Goal: Task Accomplishment & Management: Use online tool/utility

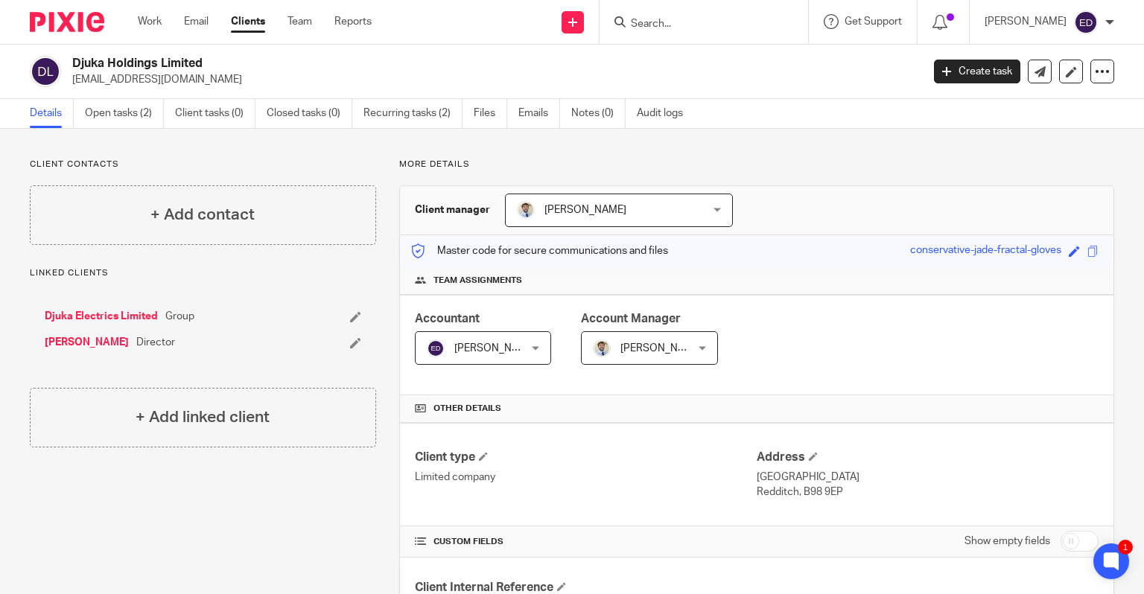
scroll to position [432, 0]
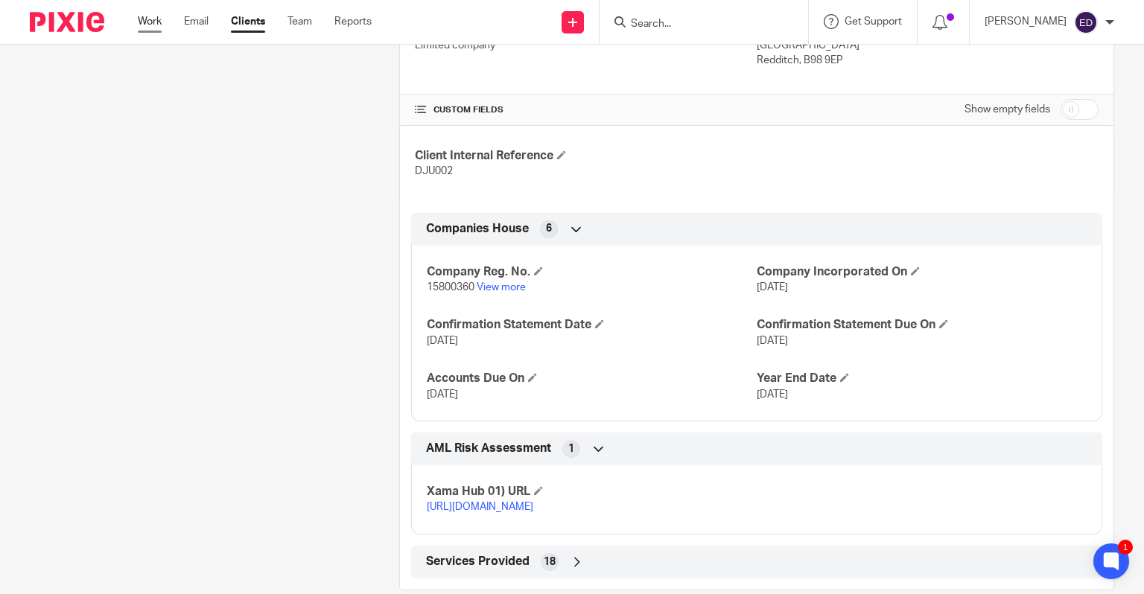
click at [144, 21] on link "Work" at bounding box center [150, 21] width 24 height 15
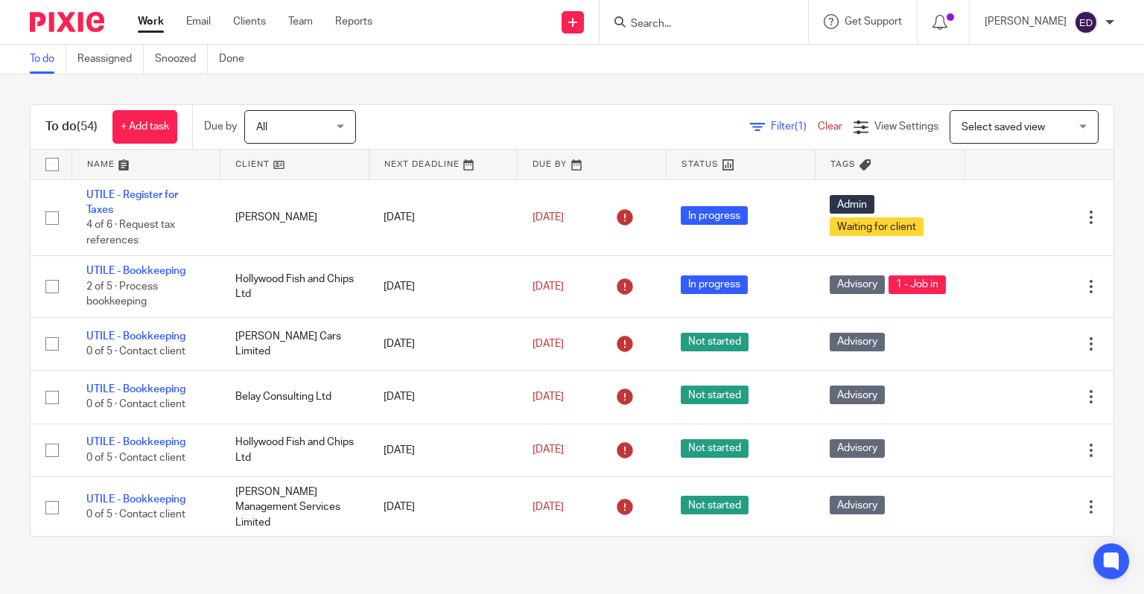
click at [768, 33] on div at bounding box center [703, 22] width 208 height 44
click at [703, 27] on input "Search" at bounding box center [696, 24] width 134 height 13
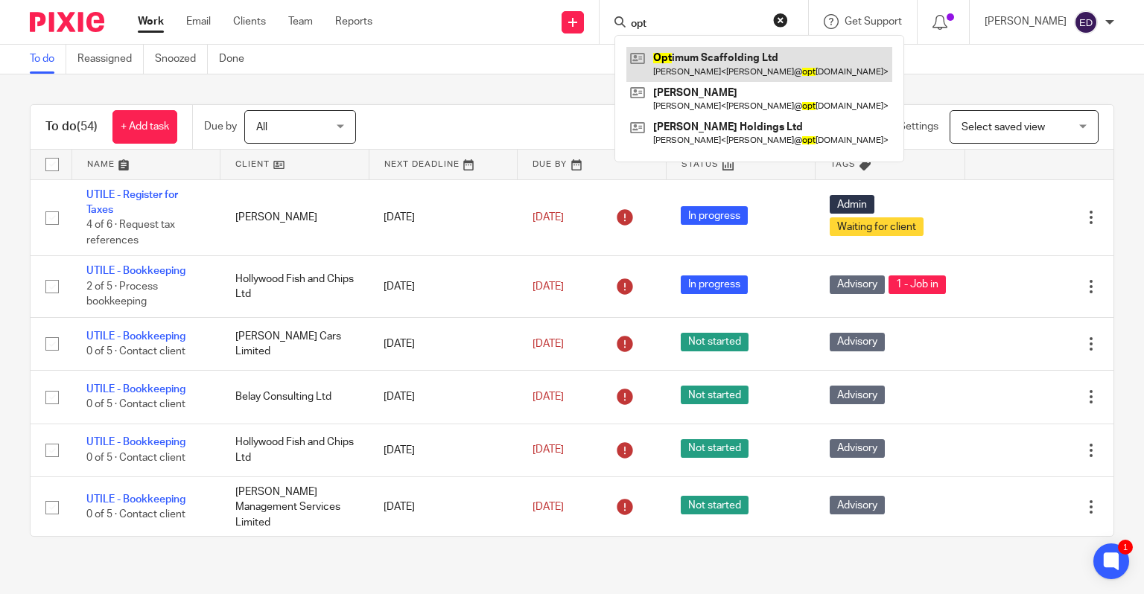
type input "opt"
click at [748, 60] on link at bounding box center [759, 64] width 266 height 34
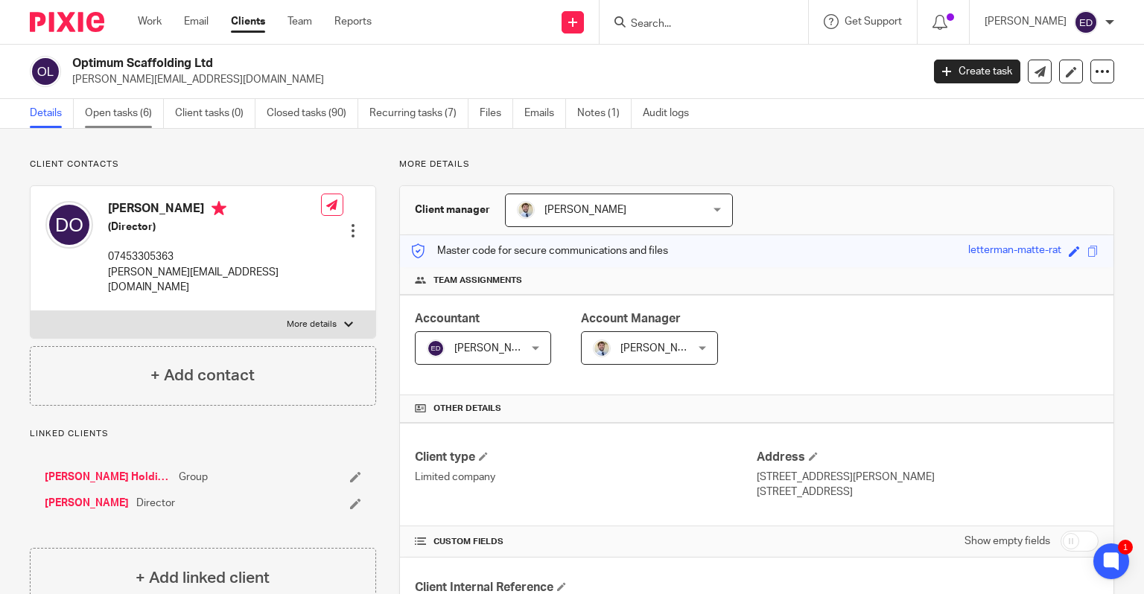
click at [126, 116] on link "Open tasks (6)" at bounding box center [124, 113] width 79 height 29
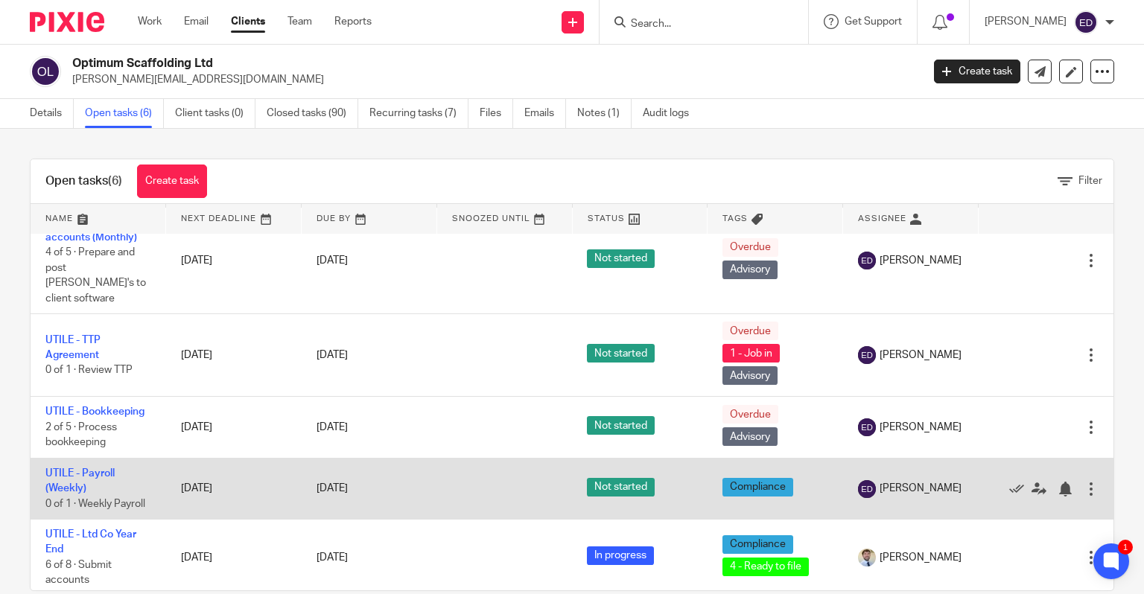
scroll to position [5, 0]
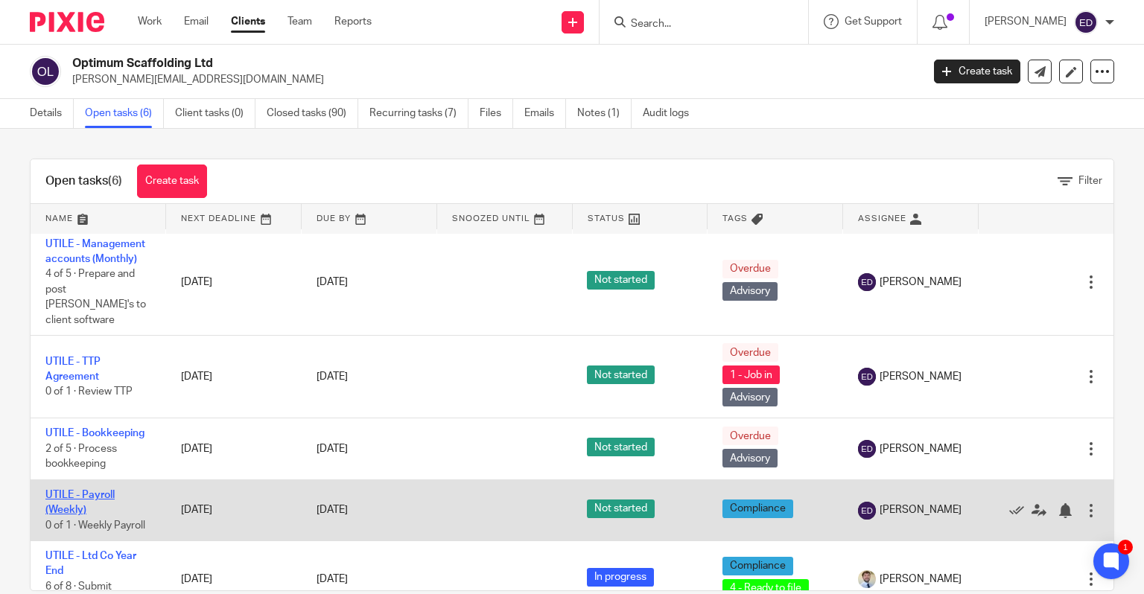
click at [70, 490] on link "UTILE - Payroll (Weekly)" at bounding box center [79, 502] width 69 height 25
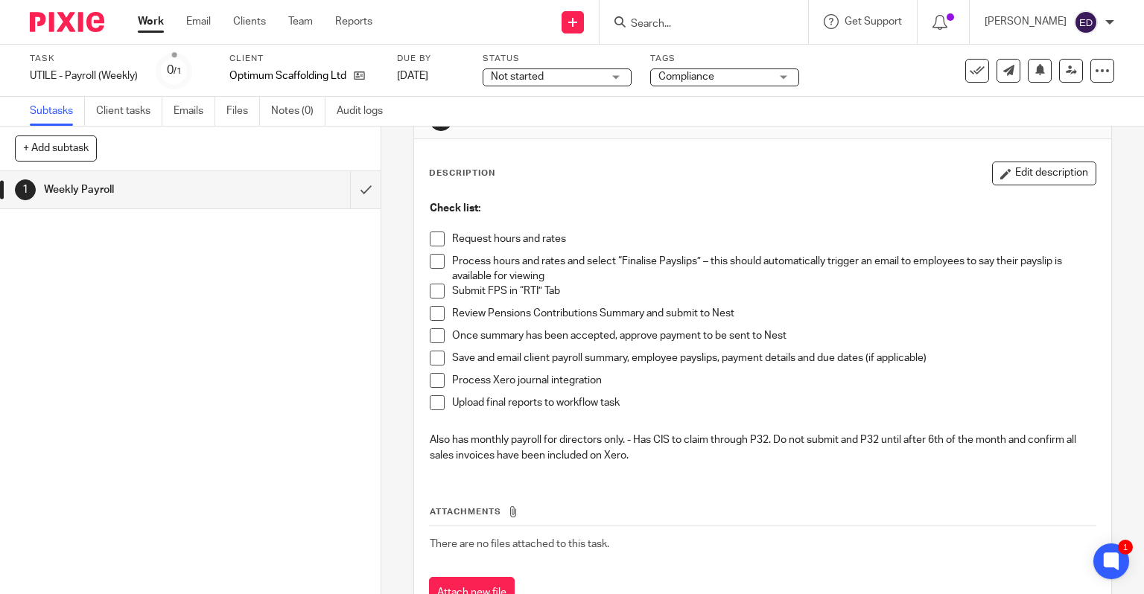
scroll to position [109, 0]
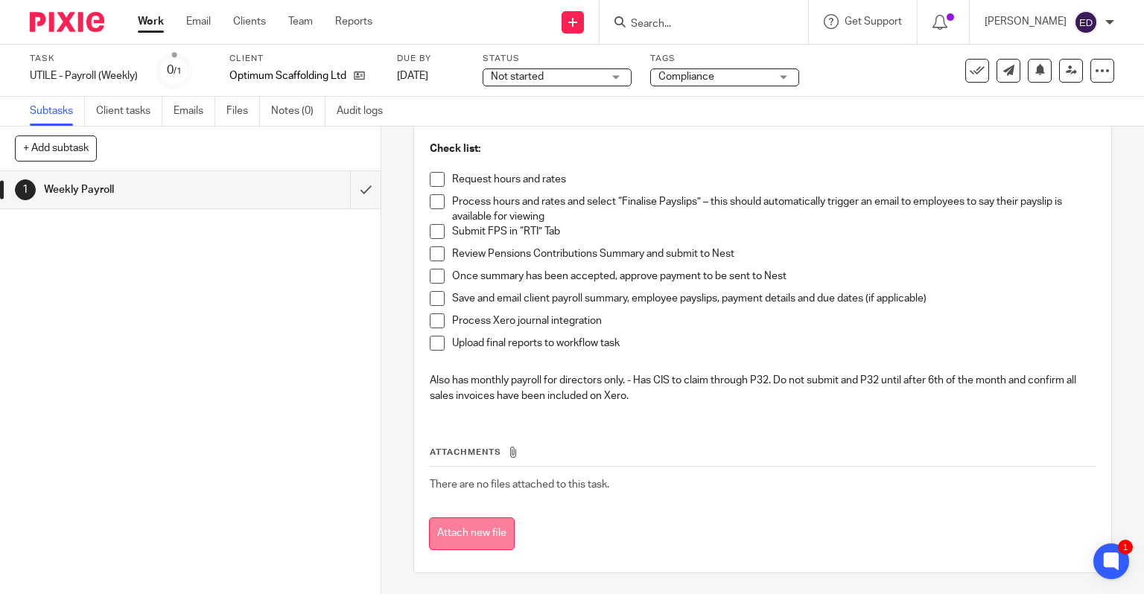
click at [449, 532] on button "Attach new file" at bounding box center [472, 534] width 86 height 34
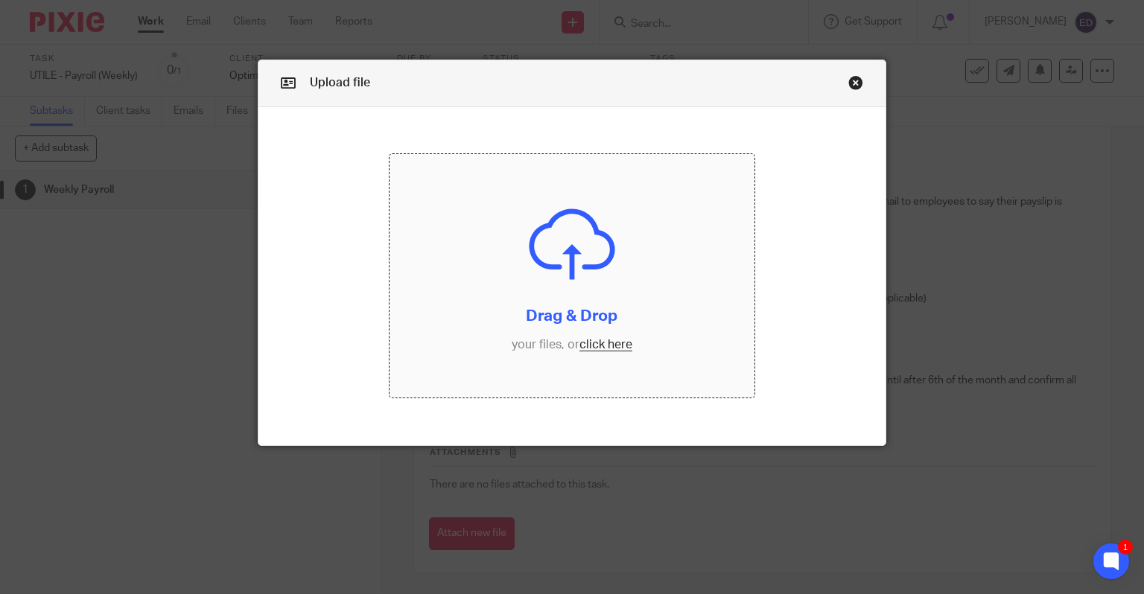
click at [605, 343] on input "file" at bounding box center [571, 275] width 365 height 243
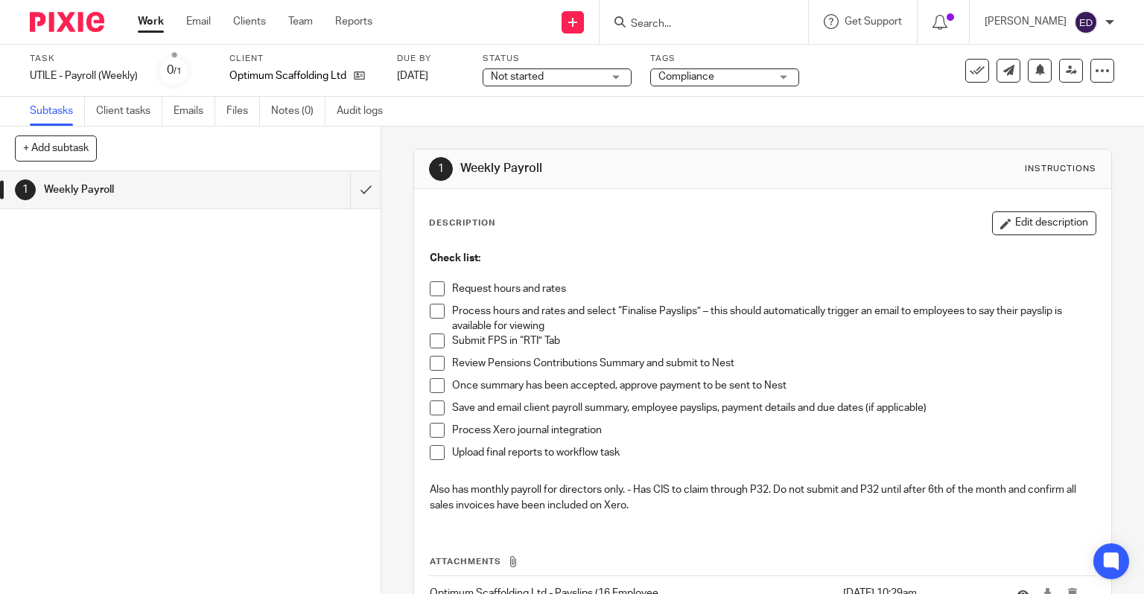
click at [436, 284] on span at bounding box center [437, 288] width 15 height 15
click at [436, 317] on span at bounding box center [437, 311] width 15 height 15
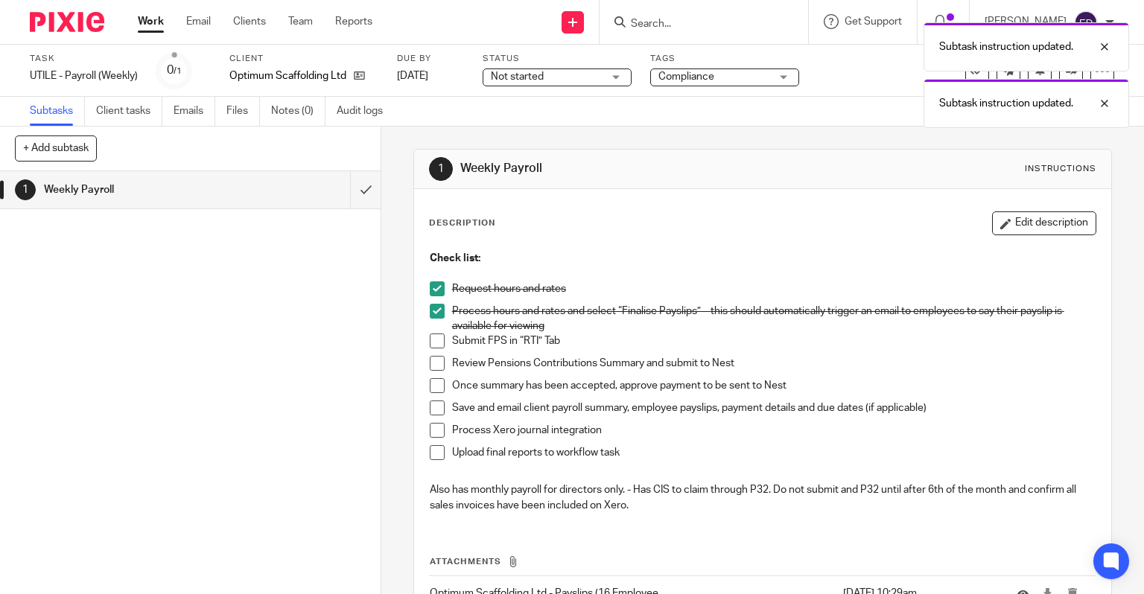
click at [433, 341] on span at bounding box center [437, 341] width 15 height 15
click at [432, 361] on span at bounding box center [437, 363] width 15 height 15
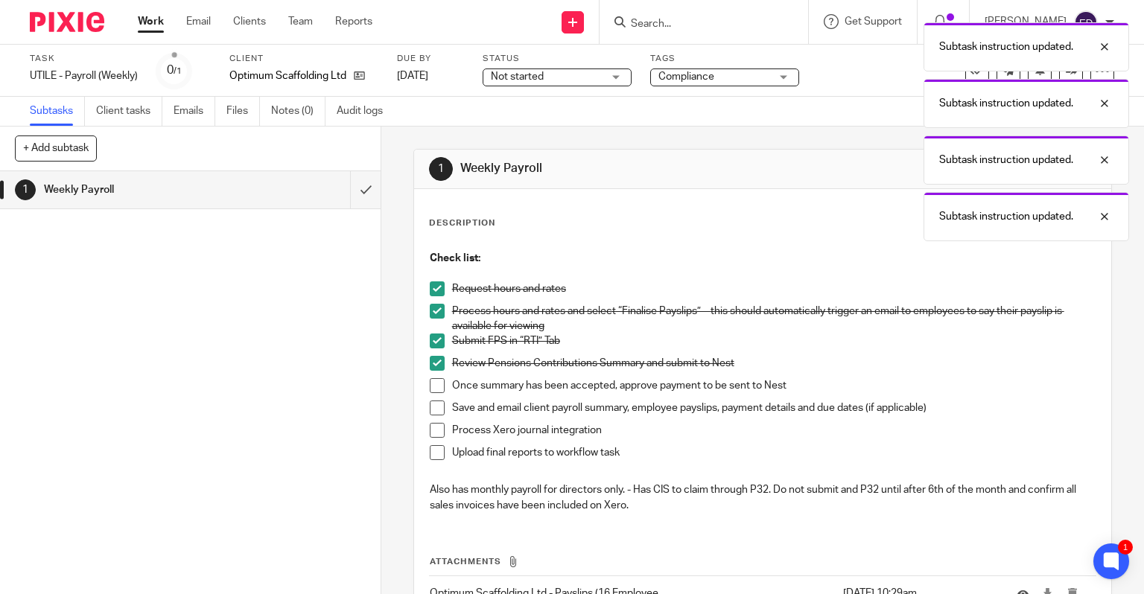
click at [438, 389] on span at bounding box center [437, 385] width 15 height 15
drag, startPoint x: 429, startPoint y: 415, endPoint x: 432, endPoint y: 424, distance: 9.4
click at [430, 415] on li "Save and email client payroll summary, employee payslips, payment details and d…" at bounding box center [763, 412] width 666 height 22
click at [430, 411] on span at bounding box center [437, 408] width 15 height 15
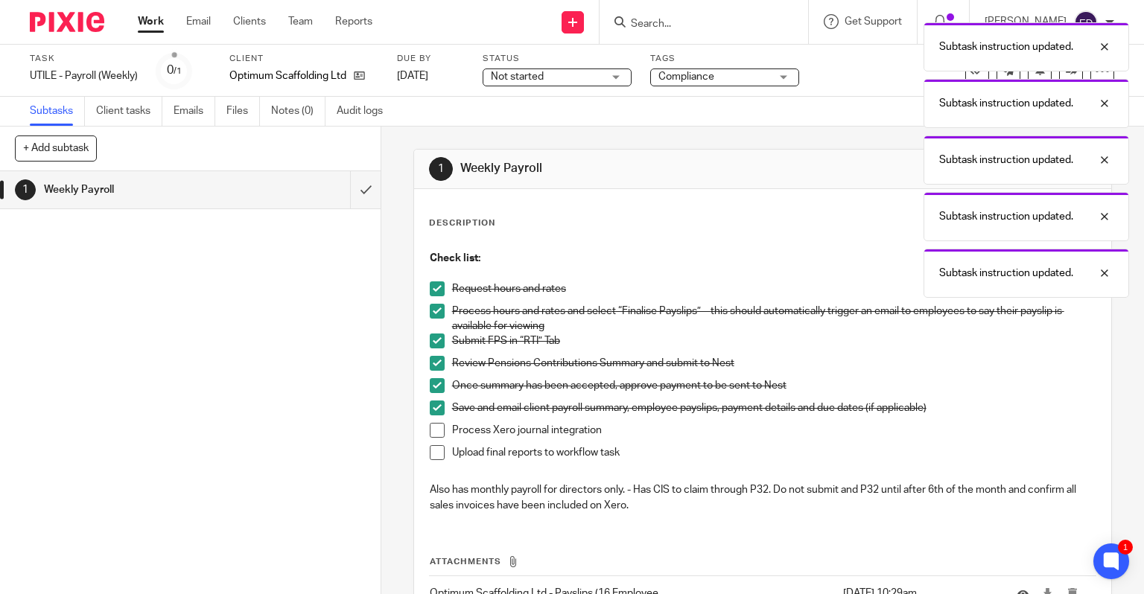
click at [431, 429] on span at bounding box center [437, 430] width 15 height 15
click at [435, 451] on span at bounding box center [437, 452] width 15 height 15
click at [351, 188] on input "submit" at bounding box center [190, 189] width 380 height 37
